Goal: Navigation & Orientation: Find specific page/section

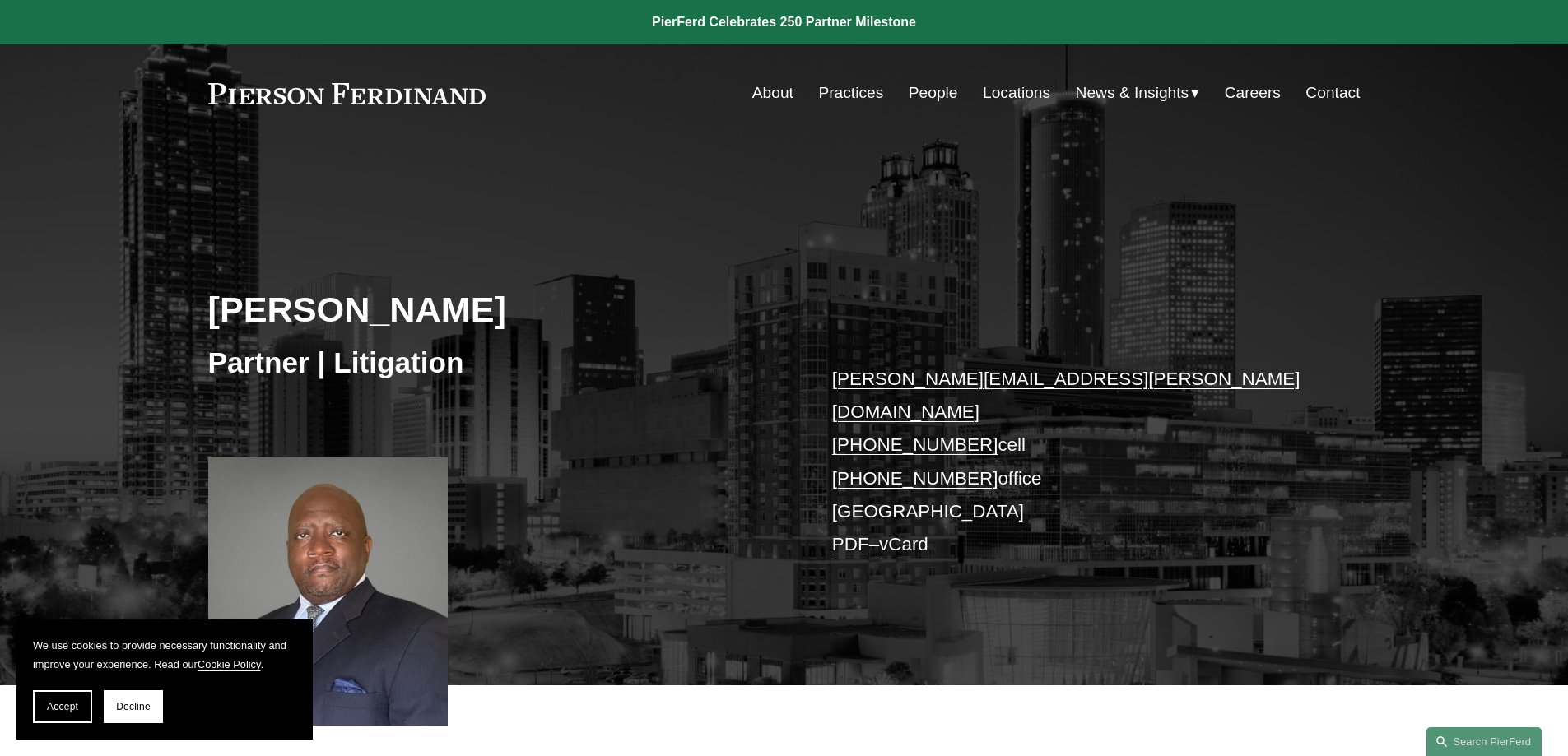
click at [946, 90] on link "People" at bounding box center [933, 93] width 50 height 32
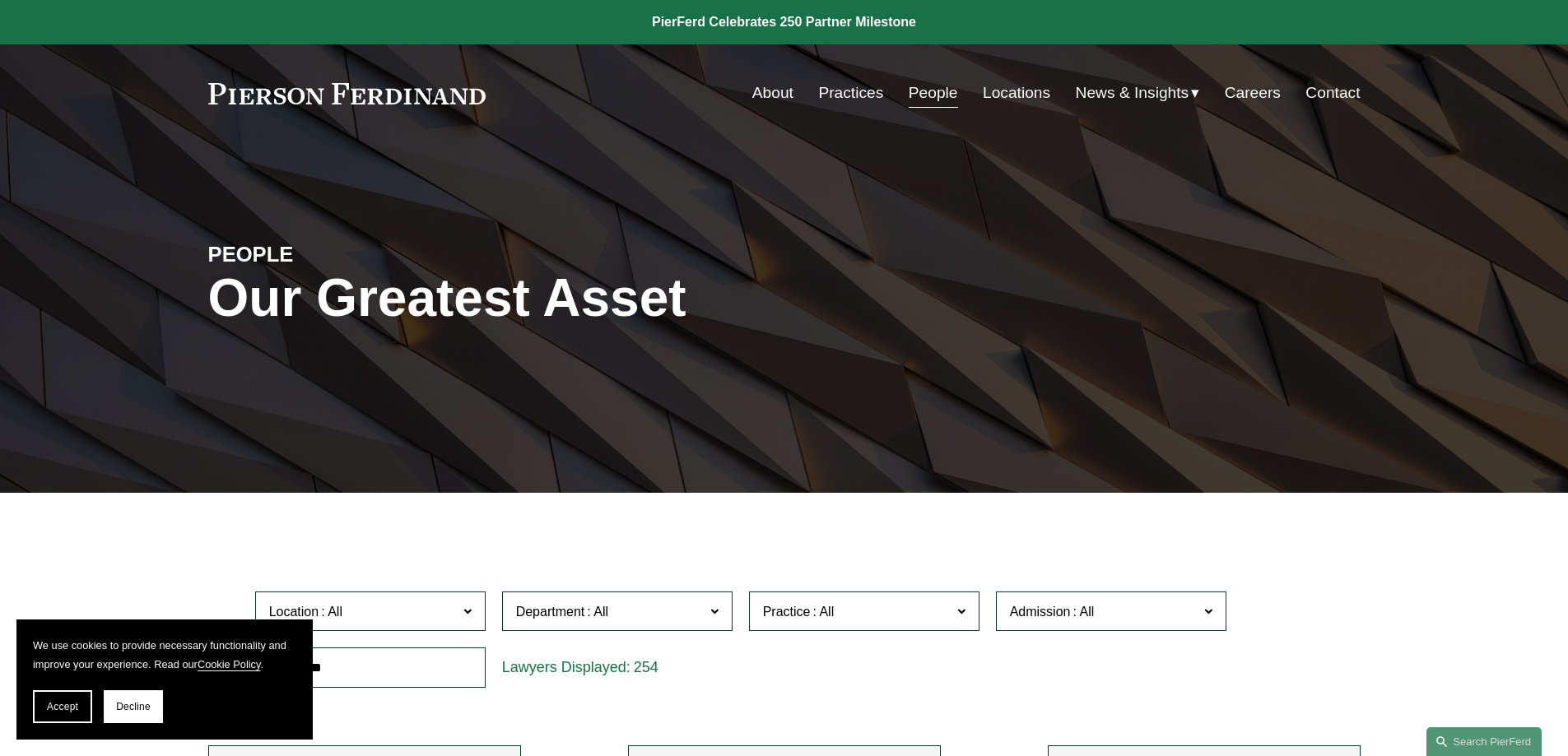
click at [860, 94] on link "Practices" at bounding box center [850, 93] width 65 height 32
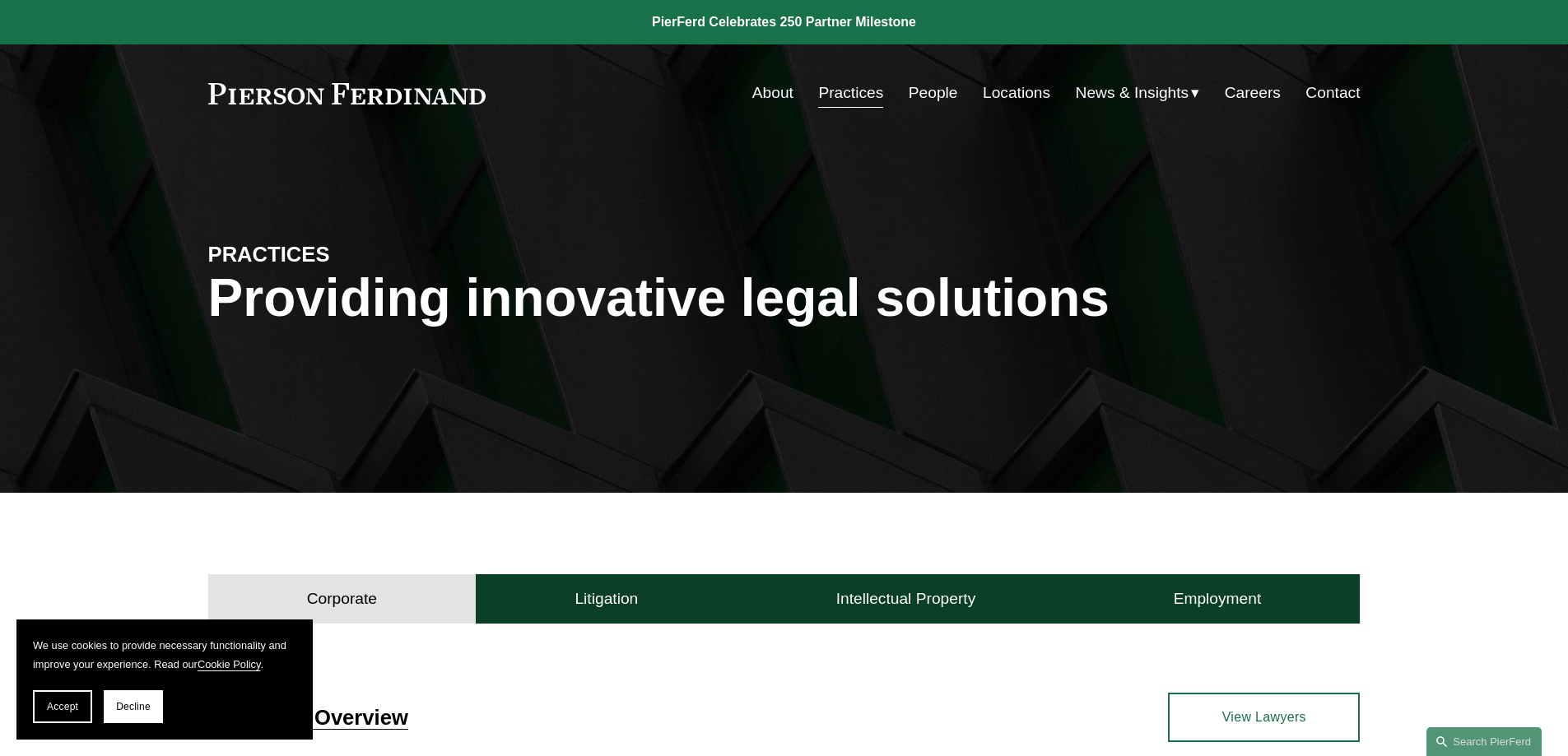
click at [982, 93] on link "Locations" at bounding box center [1016, 93] width 68 height 32
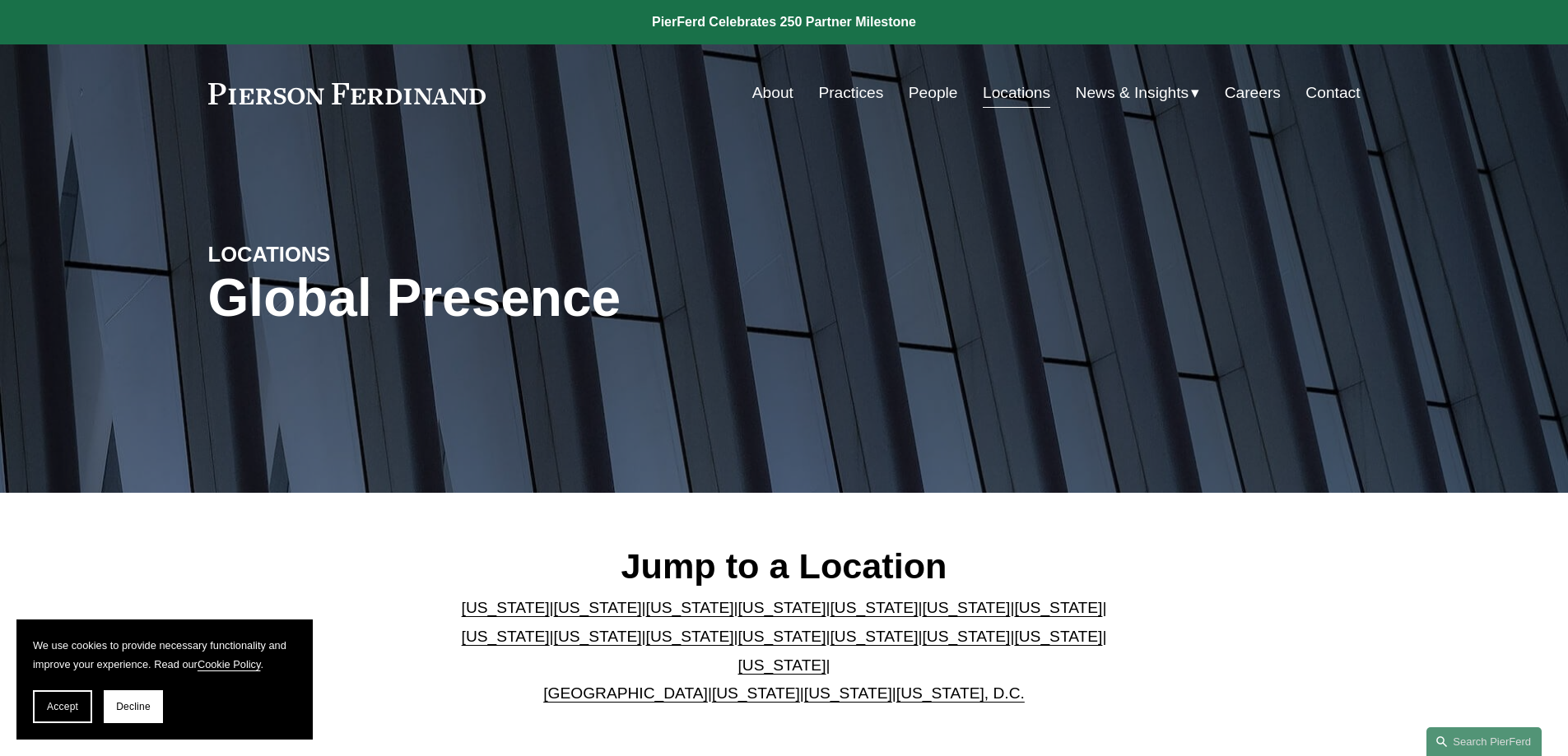
click at [922, 645] on link "Ohio" at bounding box center [965, 636] width 88 height 17
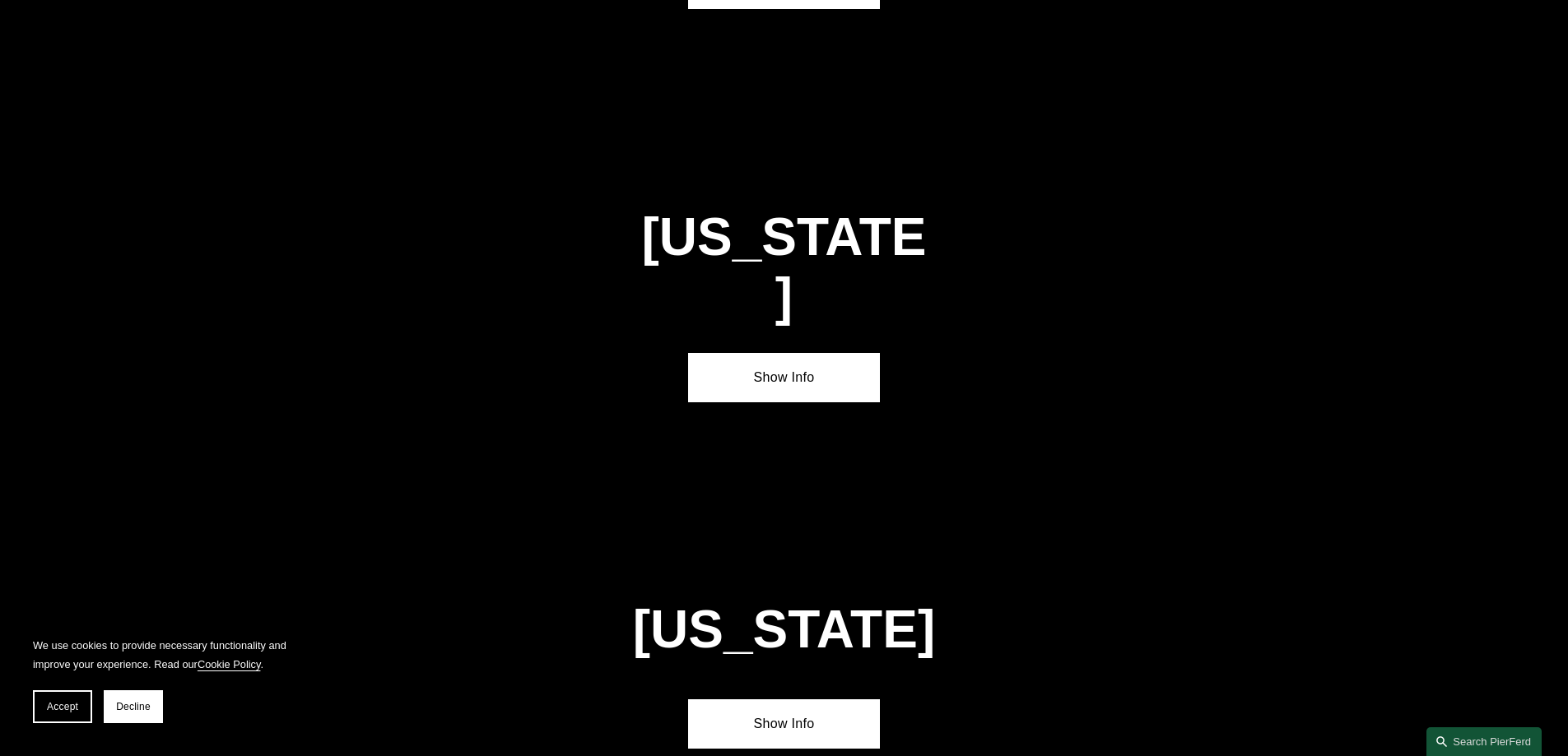
scroll to position [4905, 0]
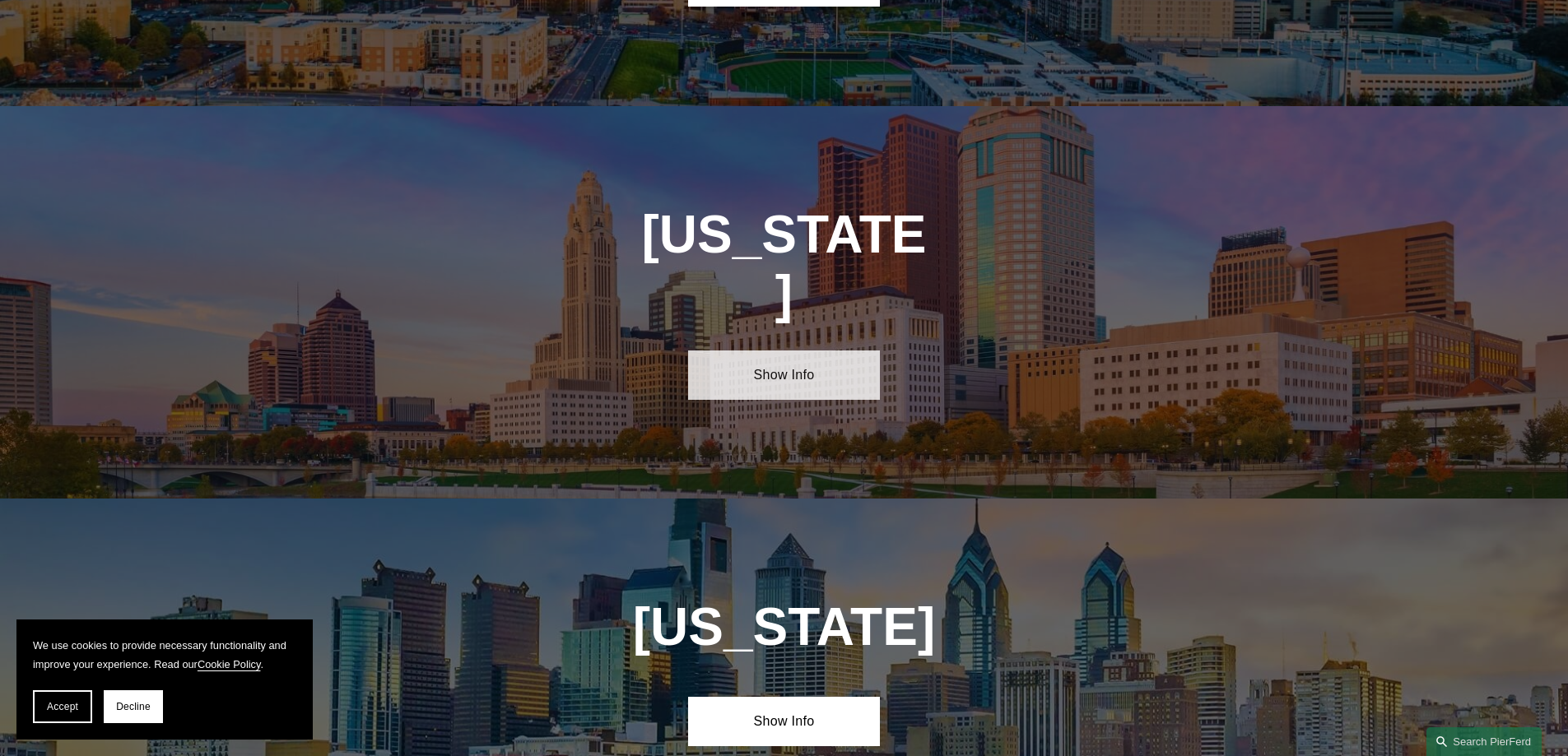
click at [770, 350] on link "Show Info" at bounding box center [784, 375] width 192 height 50
